Goal: Contribute content: Add original content to the website for others to see

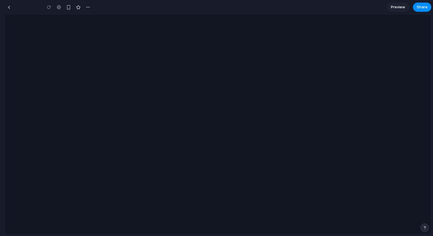
type input "**********"
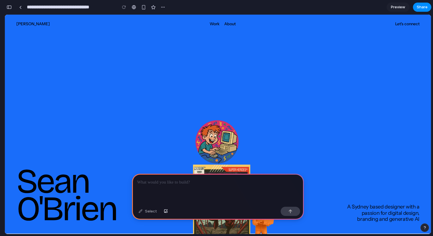
click at [199, 188] on div at bounding box center [218, 189] width 172 height 31
click at [316, 7] on section "**********" at bounding box center [218, 7] width 427 height 14
click at [186, 184] on p at bounding box center [218, 182] width 162 height 7
click at [291, 211] on div "button" at bounding box center [290, 211] width 4 height 4
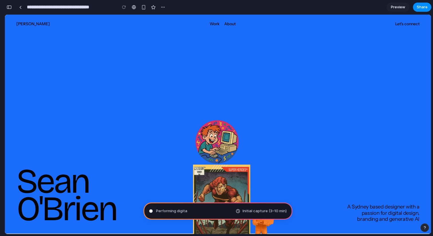
type input "**********"
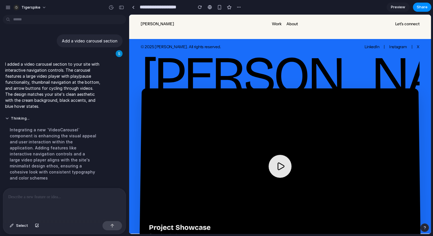
scroll to position [981, 0]
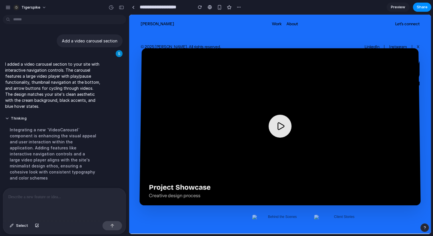
click at [282, 127] on div at bounding box center [280, 86] width 302 height 219
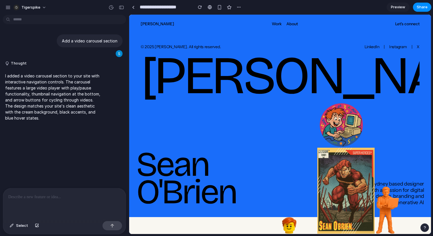
scroll to position [0, 0]
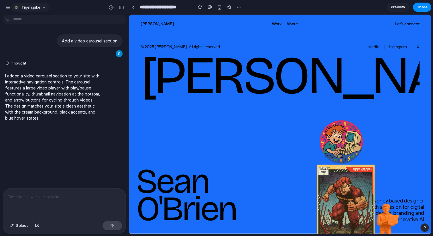
click at [43, 8] on button "Tigerspike" at bounding box center [30, 7] width 38 height 9
click at [44, 7] on div "Settings Invite members Change theme Sign out" at bounding box center [216, 118] width 433 height 236
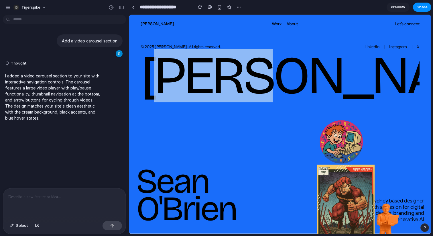
drag, startPoint x: 177, startPoint y: 72, endPoint x: 263, endPoint y: 75, distance: 86.2
click at [262, 75] on h1 "[PERSON_NAME]" at bounding box center [280, 75] width 279 height 53
click at [220, 73] on h1 "[PERSON_NAME]" at bounding box center [280, 75] width 279 height 53
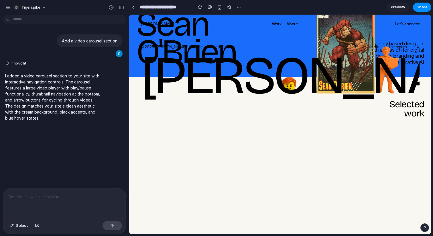
scroll to position [167, 0]
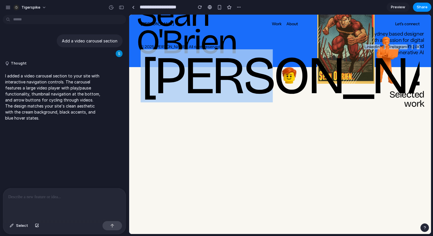
drag, startPoint x: 341, startPoint y: 47, endPoint x: 268, endPoint y: 53, distance: 73.3
click at [269, 52] on div "© 2025 [PERSON_NAME]. All rights reserved. LinkedIn | Instagram | X [PERSON_NAM…" at bounding box center [280, 67] width 302 height 69
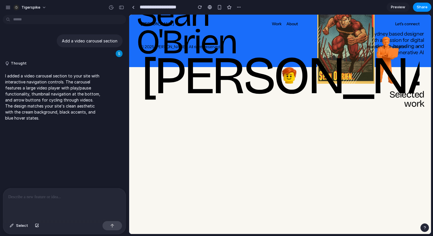
click at [346, 72] on h1 "[PERSON_NAME]" at bounding box center [280, 75] width 279 height 53
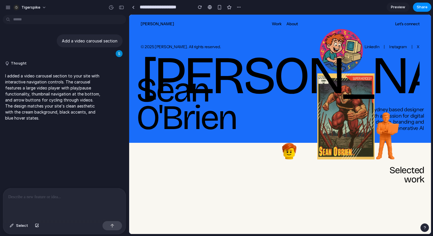
scroll to position [0, 0]
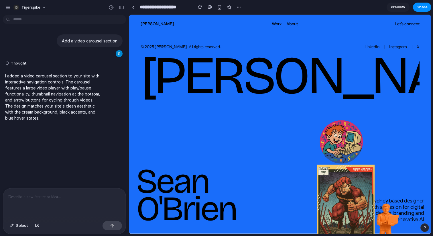
click at [395, 7] on span "Preview" at bounding box center [398, 7] width 14 height 6
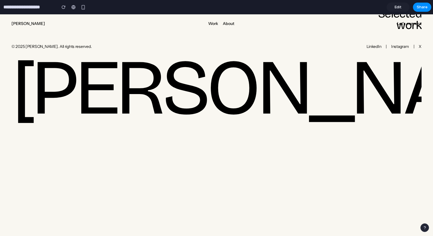
scroll to position [238, 0]
